Goal: Information Seeking & Learning: Learn about a topic

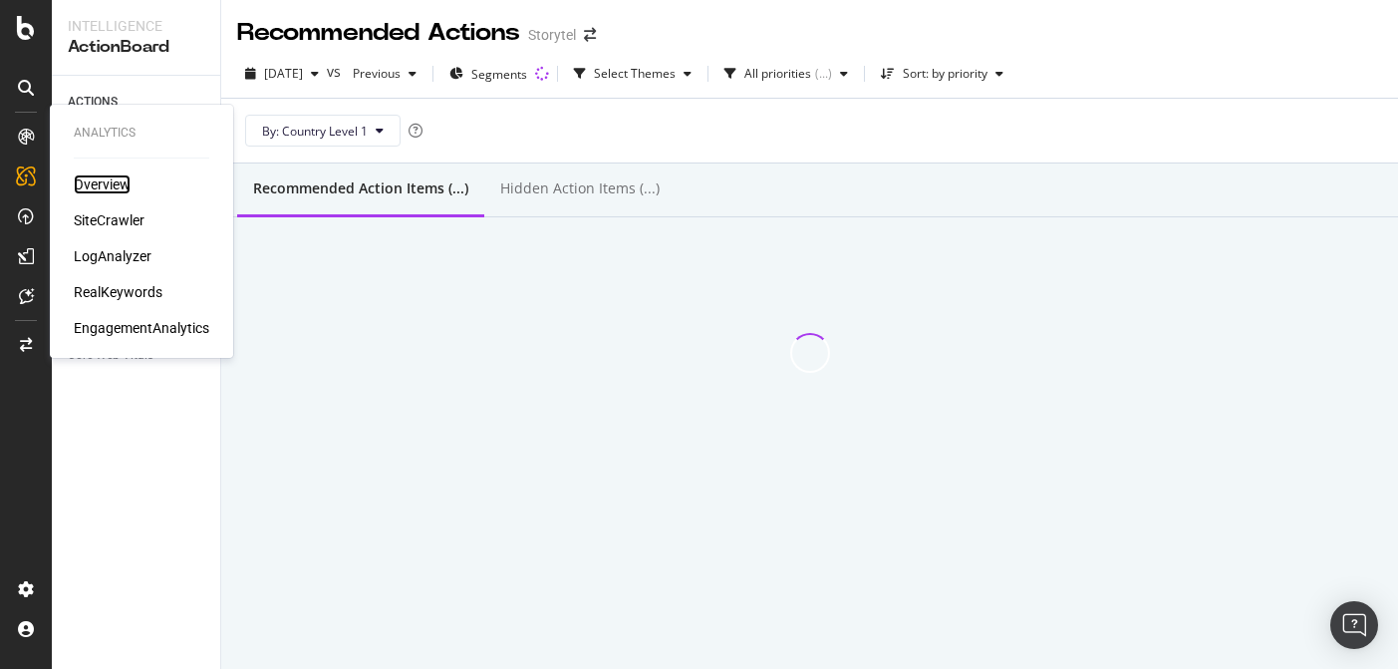
click at [100, 185] on div "Overview" at bounding box center [102, 184] width 57 height 20
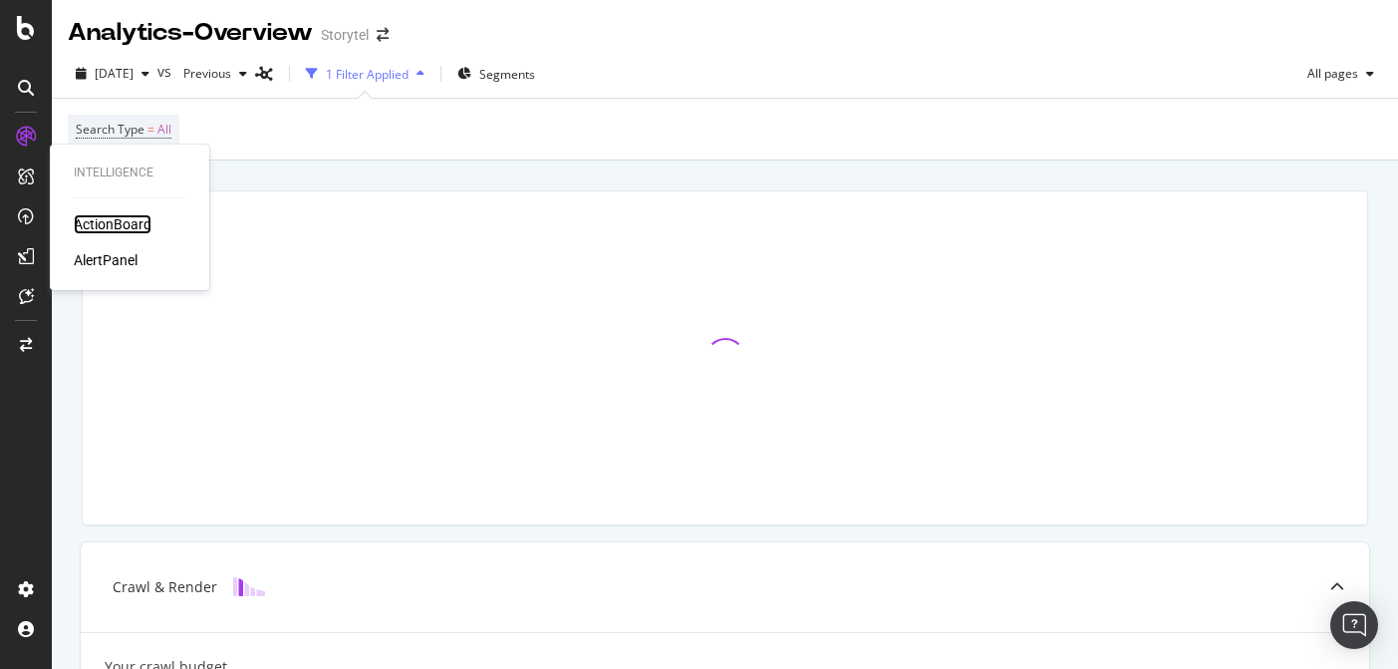
click at [107, 221] on div "ActionBoard" at bounding box center [113, 224] width 78 height 20
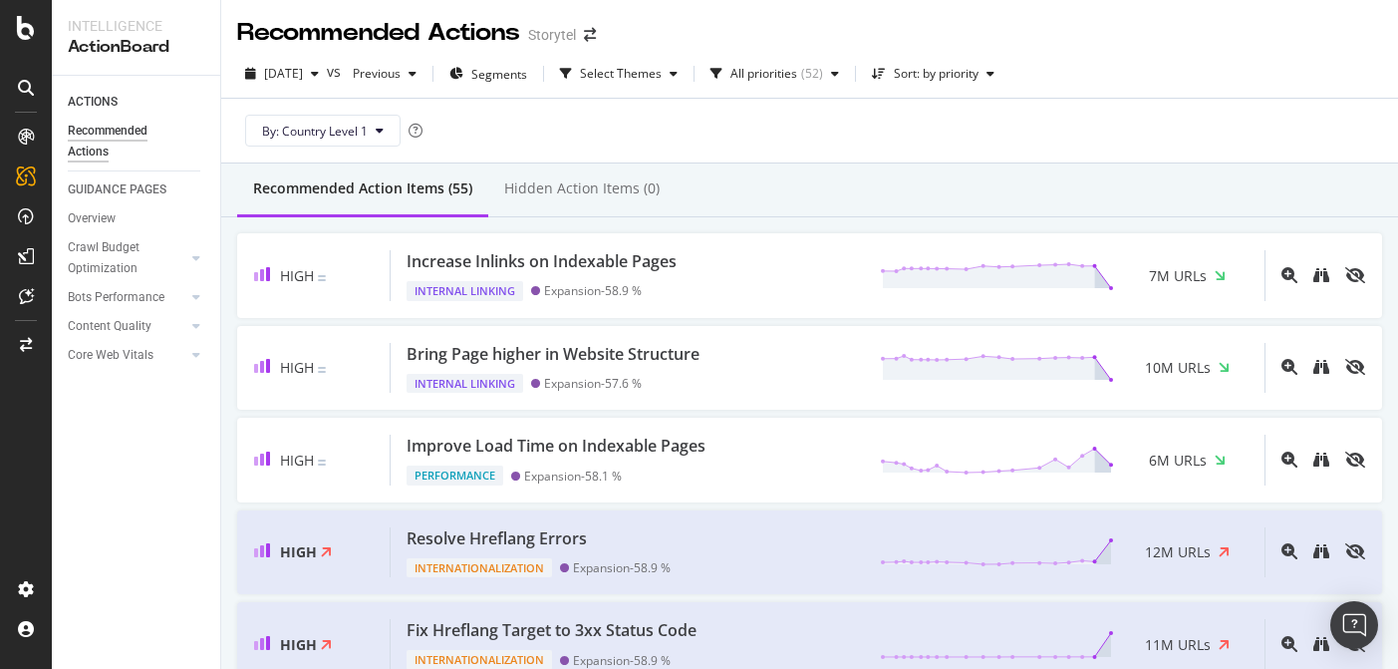
click at [979, 137] on div "By: Country Level 1" at bounding box center [809, 131] width 1145 height 64
click at [558, 37] on div "Storytel" at bounding box center [552, 35] width 48 height 20
click at [31, 23] on icon at bounding box center [26, 28] width 18 height 24
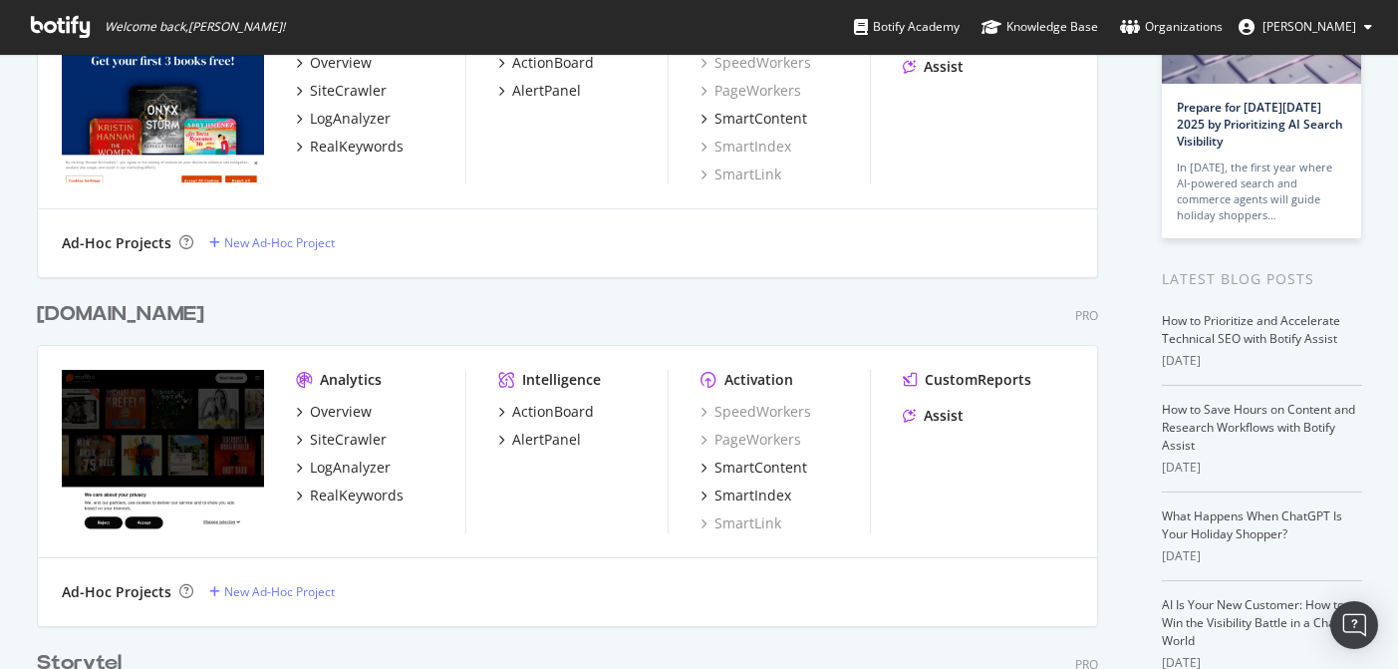
scroll to position [451, 0]
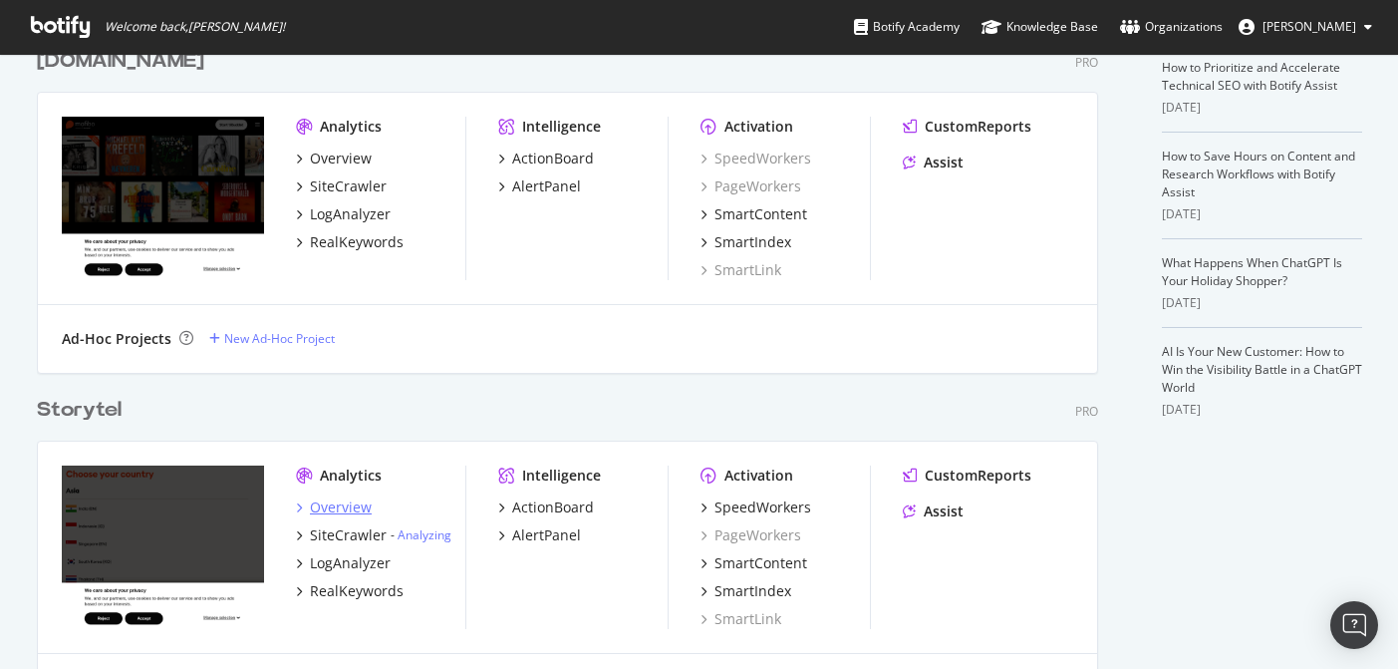
click at [338, 504] on div "Overview" at bounding box center [341, 507] width 62 height 20
